Goal: Information Seeking & Learning: Learn about a topic

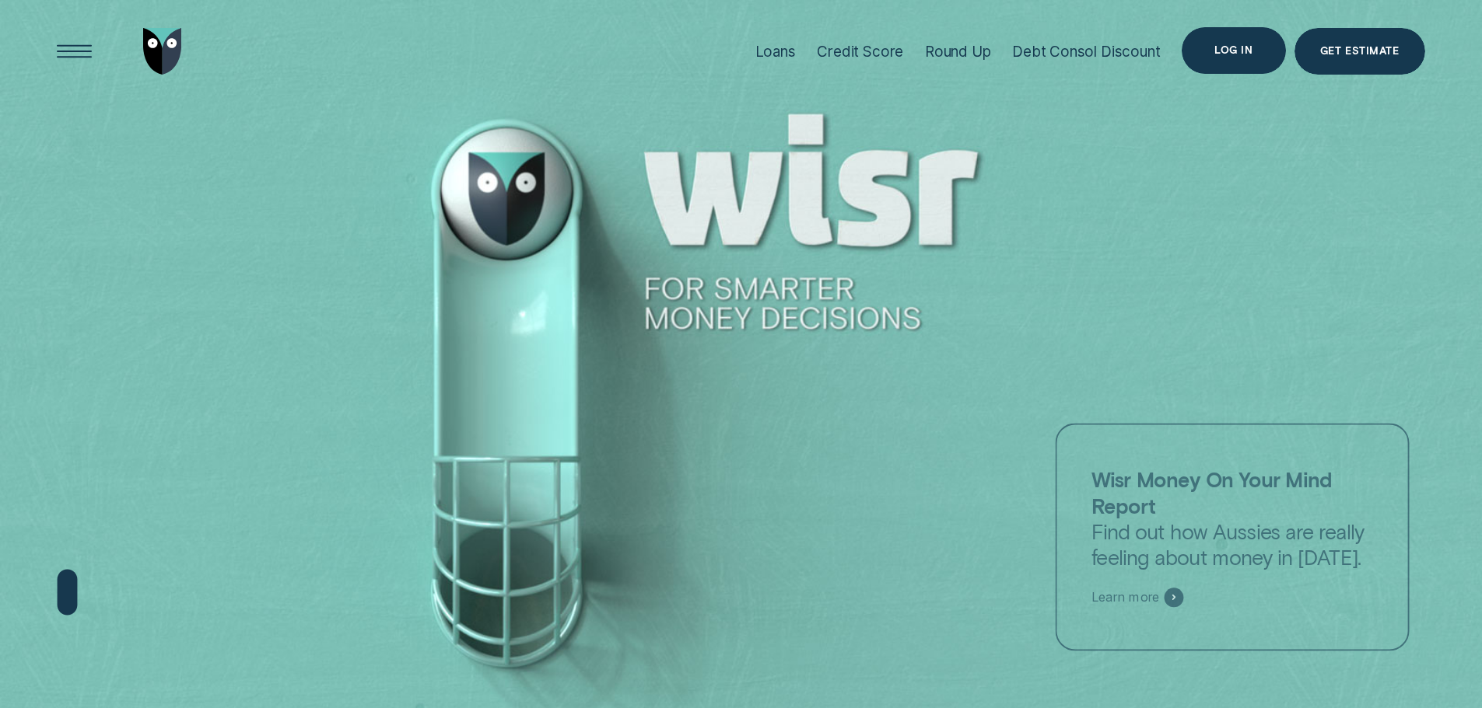
click at [1232, 35] on div "Log in" at bounding box center [1232, 50] width 103 height 47
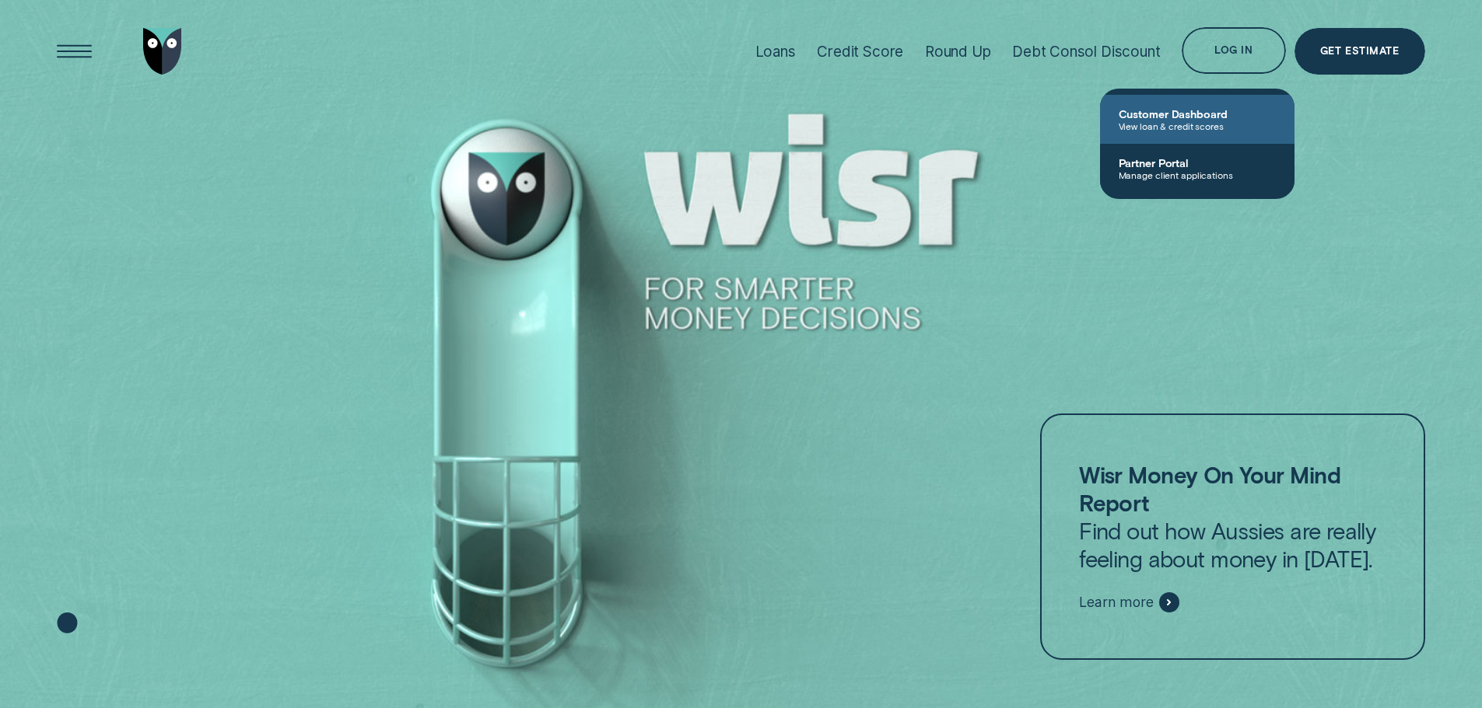
click at [1200, 117] on span "Customer Dashboard" at bounding box center [1196, 113] width 157 height 13
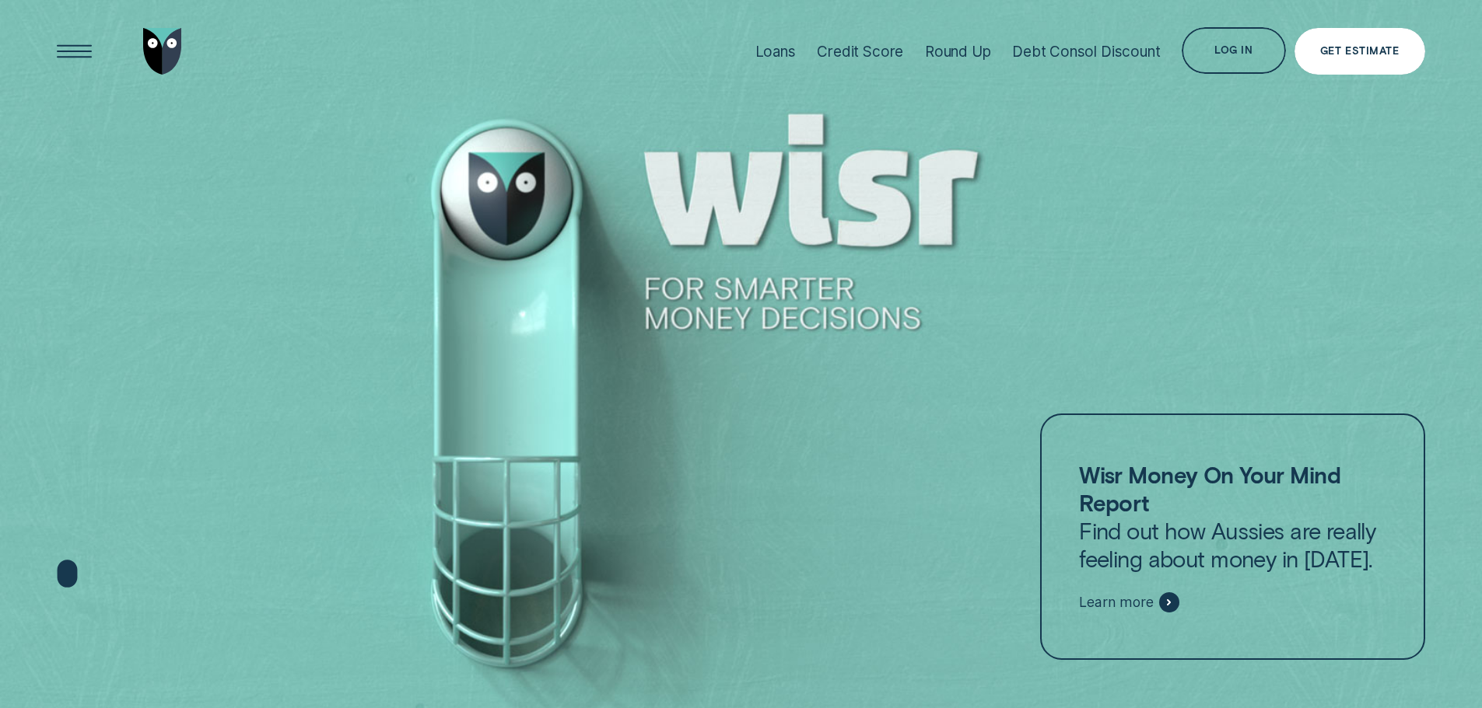
drag, startPoint x: 0, startPoint y: 0, endPoint x: 1377, endPoint y: 54, distance: 1378.4
click at [1377, 54] on div "Get Estimate" at bounding box center [1359, 51] width 79 height 9
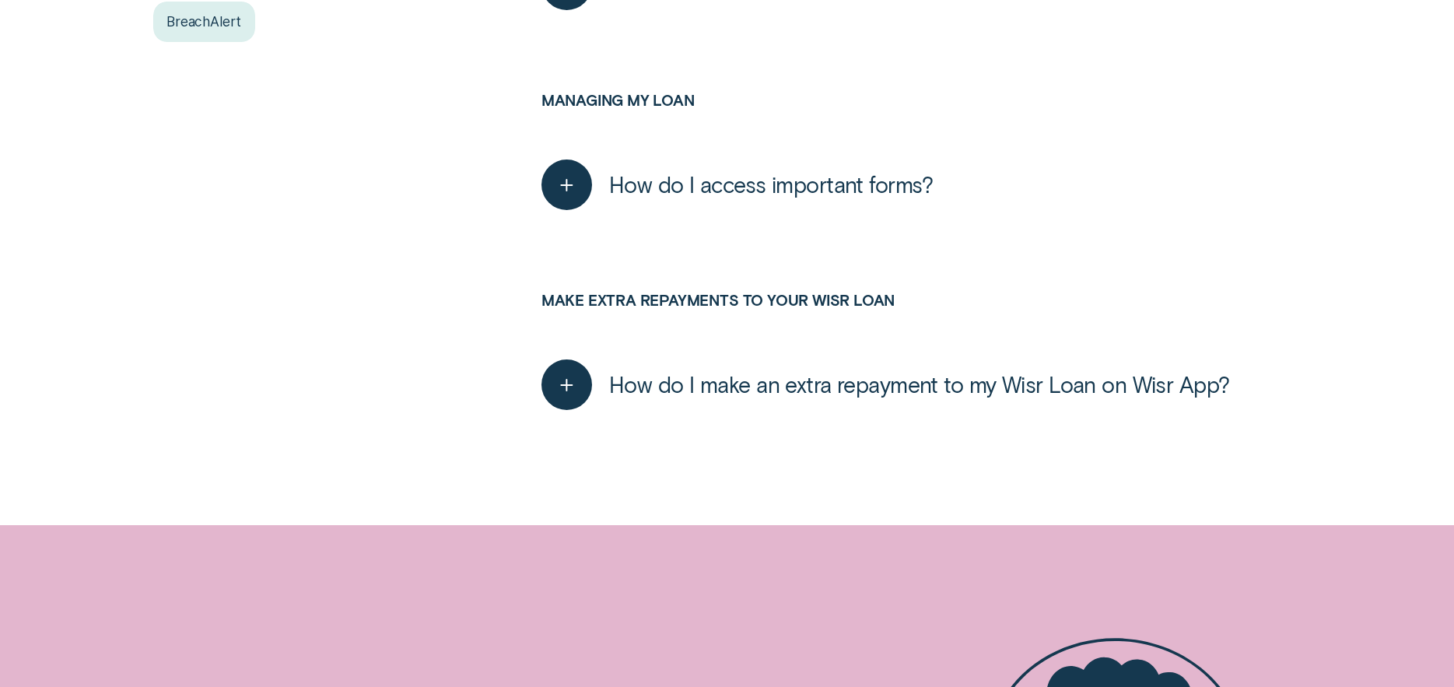
scroll to position [389, 0]
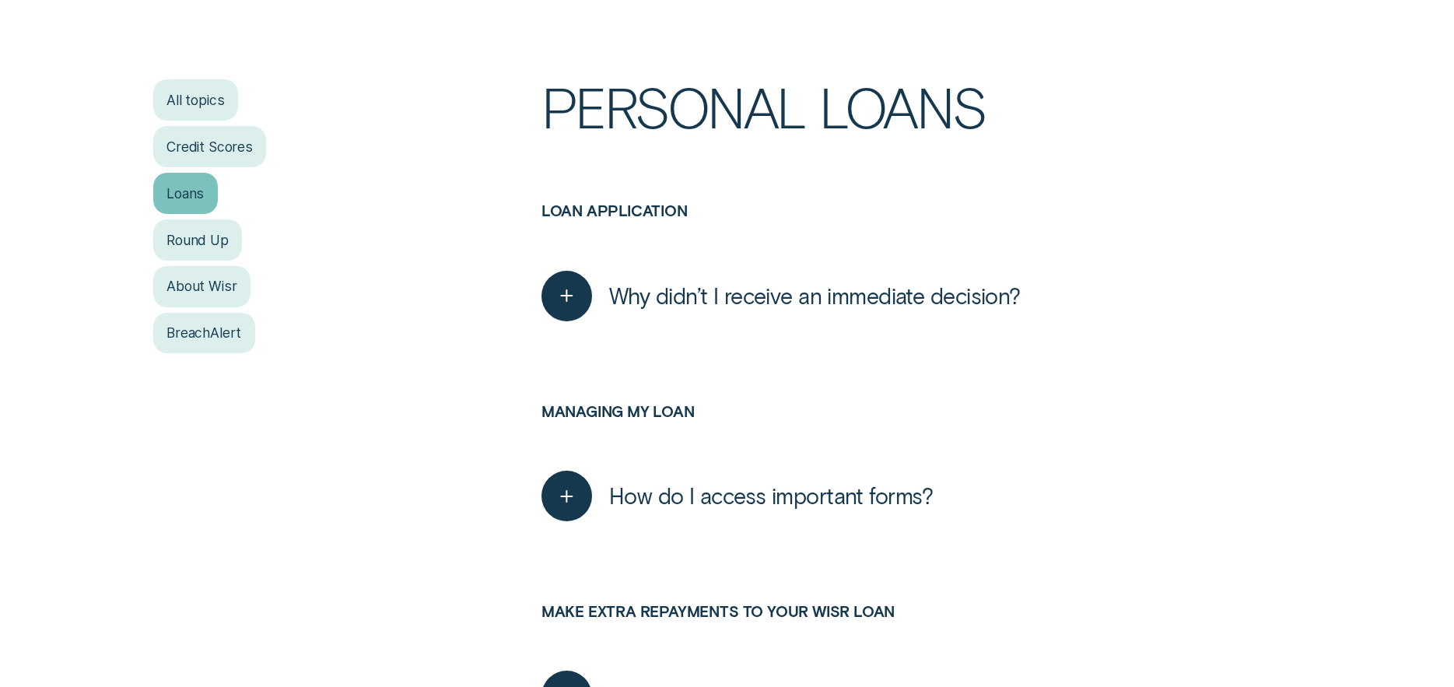
click at [193, 191] on div "Loans" at bounding box center [185, 193] width 65 height 40
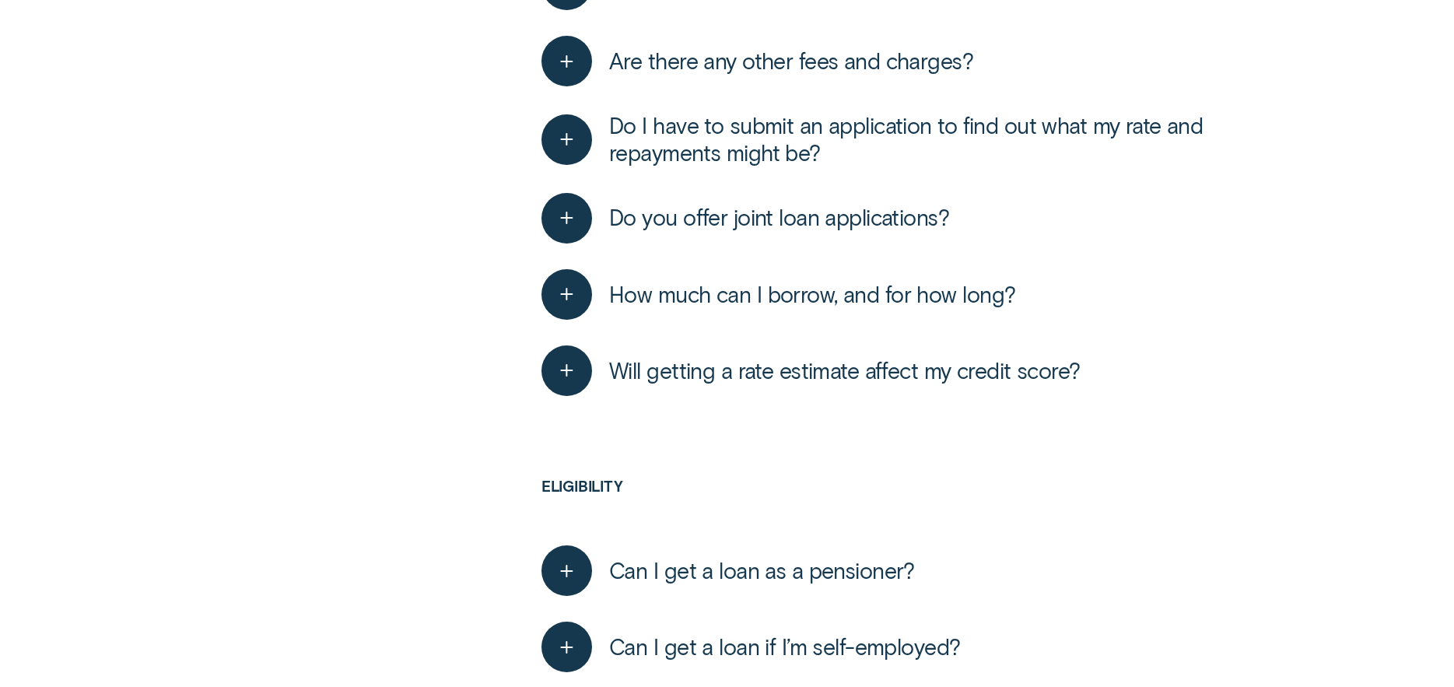
scroll to position [778, 0]
click at [872, 379] on span "Will getting a rate estimate affect my credit score?" at bounding box center [844, 368] width 471 height 27
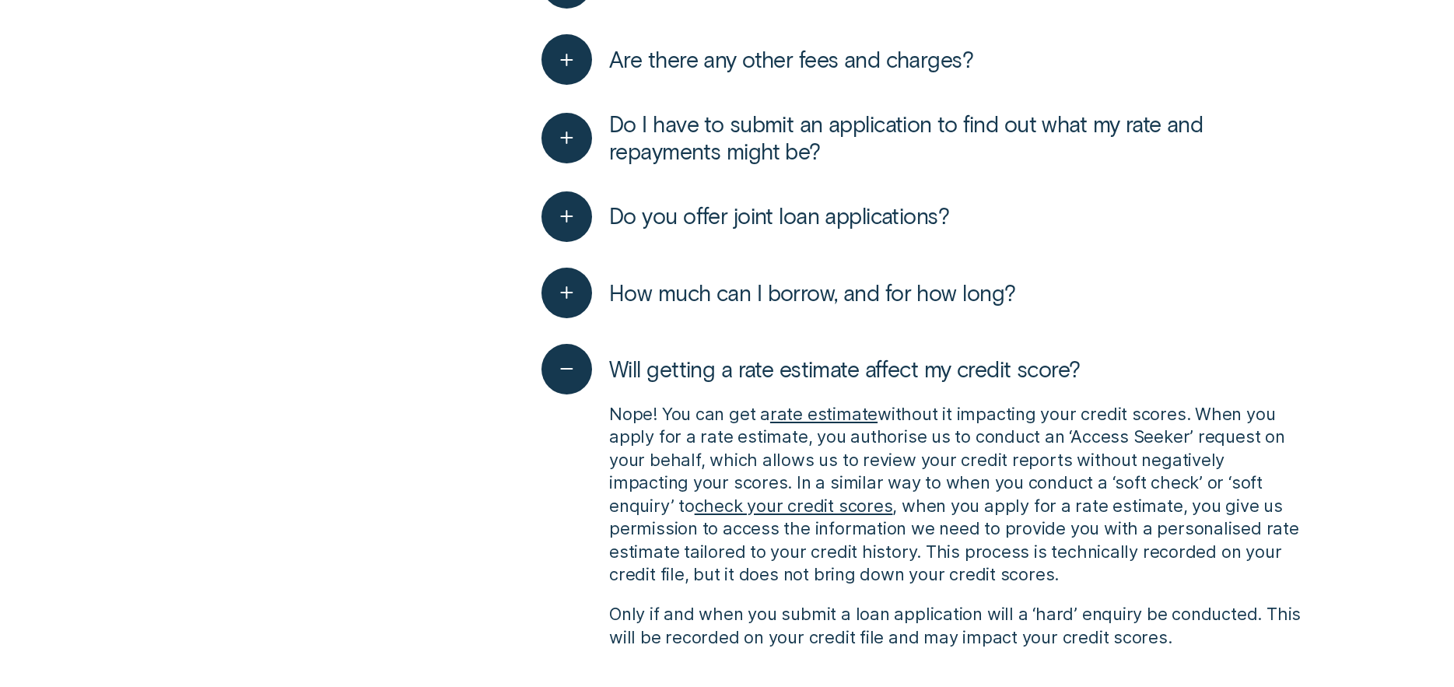
click at [851, 366] on span "Will getting a rate estimate affect my credit score?" at bounding box center [844, 368] width 471 height 27
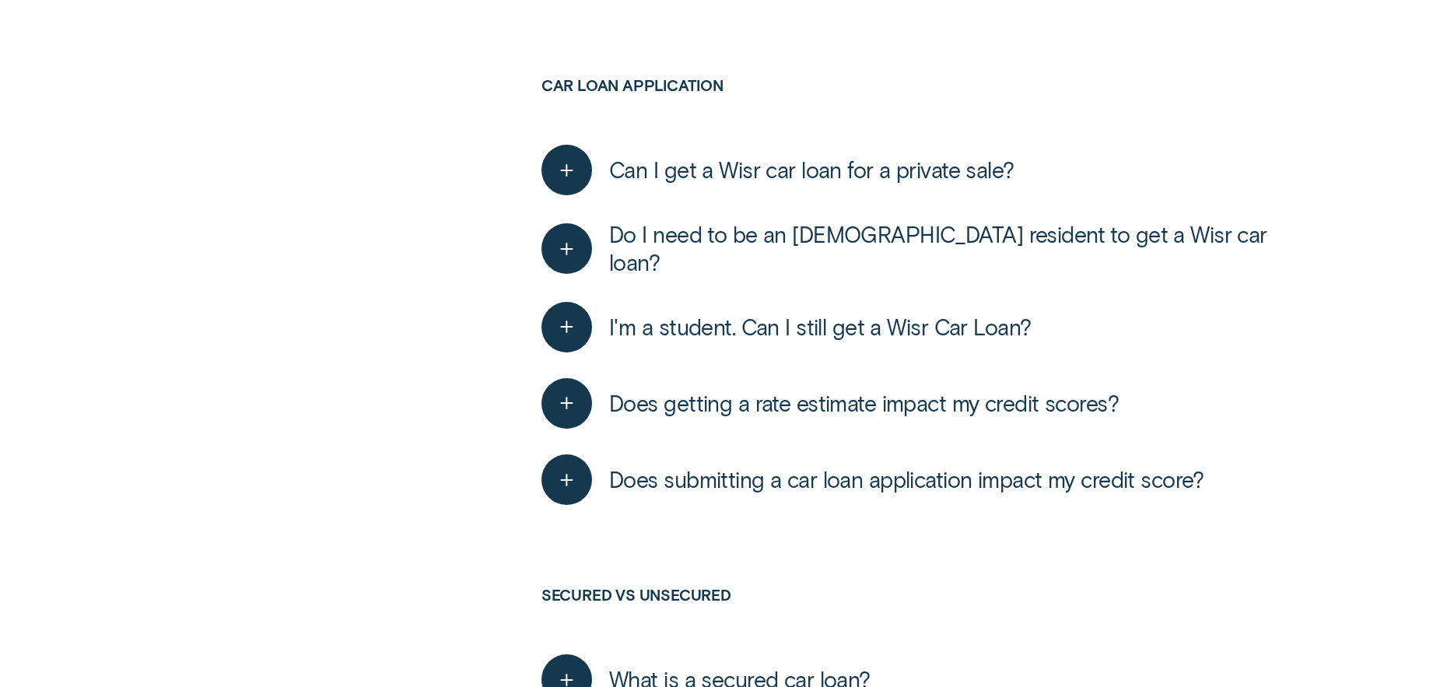
scroll to position [5755, 0]
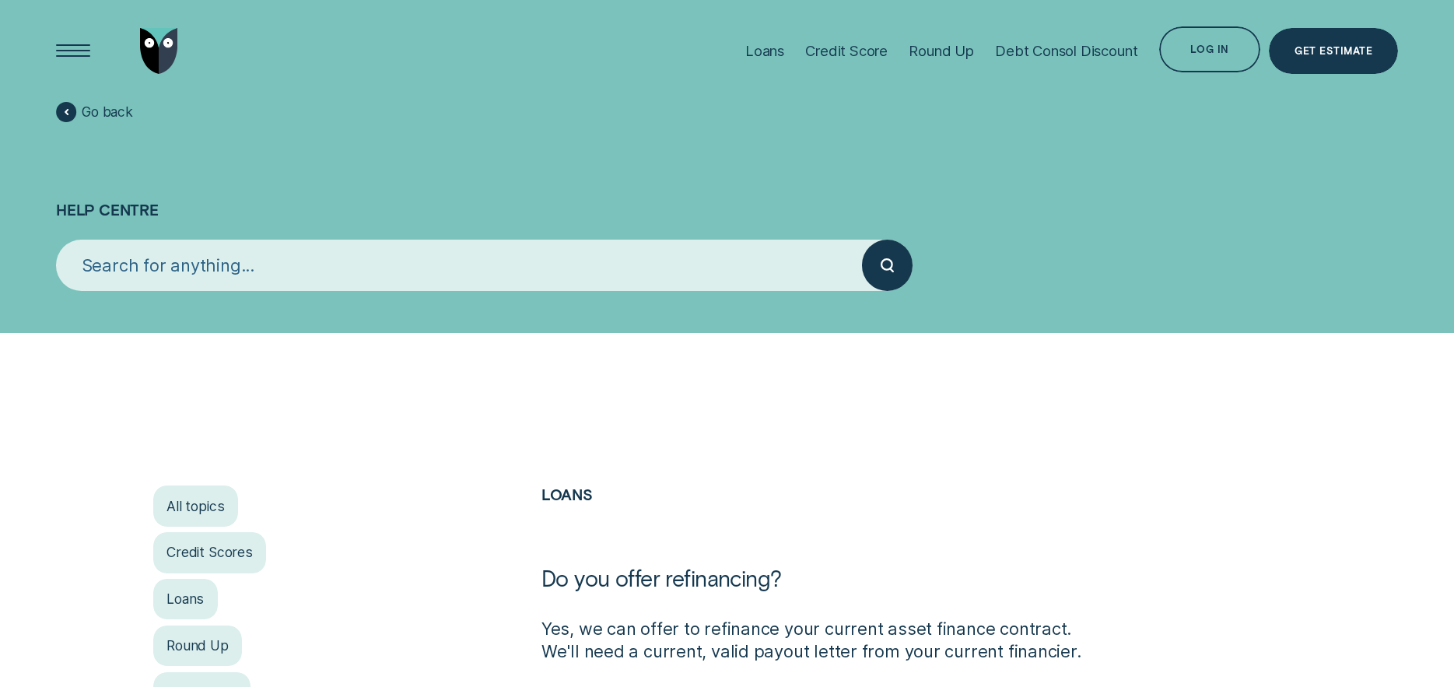
click at [337, 282] on input "search" at bounding box center [459, 265] width 806 height 51
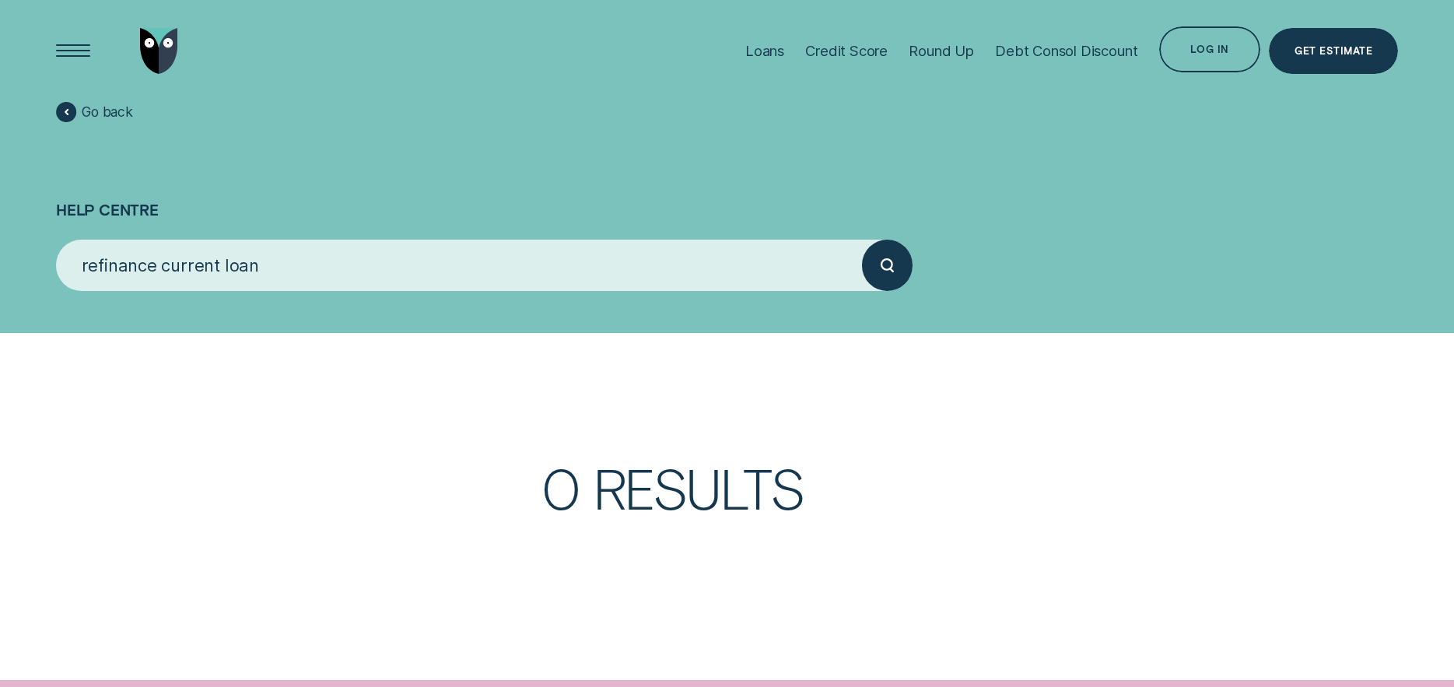
click at [862, 240] on button "submit" at bounding box center [887, 265] width 51 height 51
click at [894, 264] on div "submit" at bounding box center [887, 265] width 51 height 51
drag, startPoint x: 164, startPoint y: 261, endPoint x: -19, endPoint y: 227, distance: 186.7
type input "current loan"
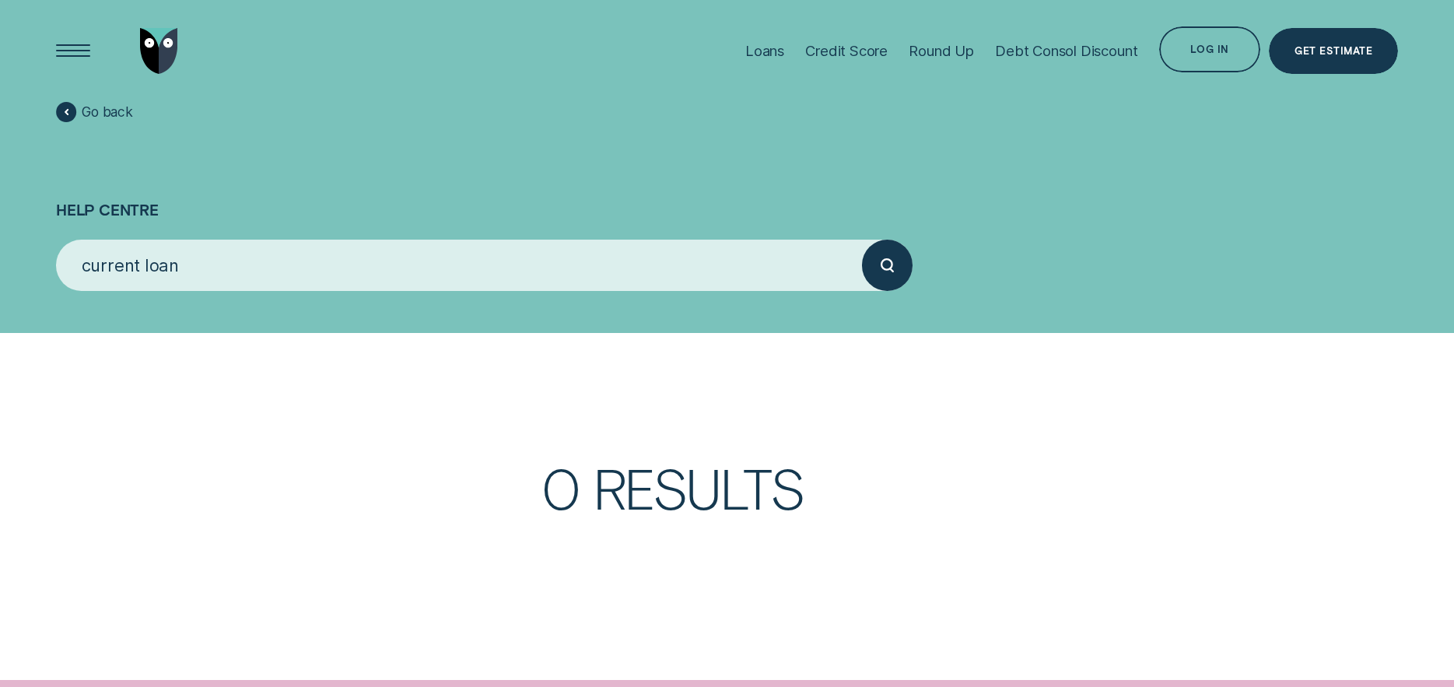
click at [862, 240] on button "submit" at bounding box center [887, 265] width 51 height 51
click at [880, 271] on icon "submit" at bounding box center [886, 265] width 13 height 15
